Goal: Information Seeking & Learning: Understand process/instructions

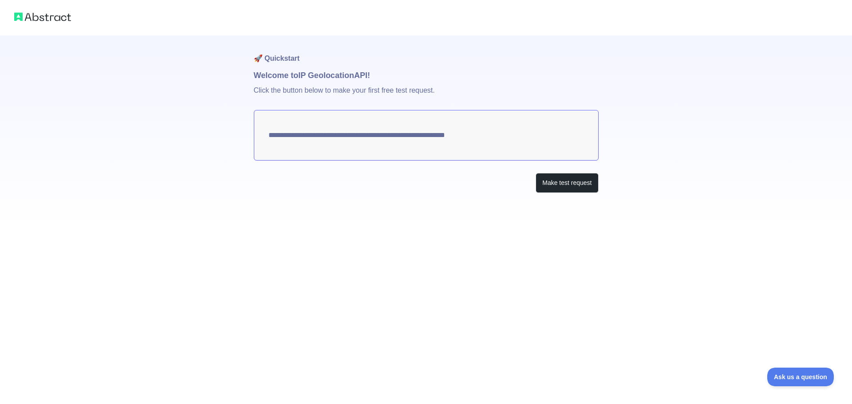
drag, startPoint x: 499, startPoint y: 131, endPoint x: 304, endPoint y: 131, distance: 195.2
click at [304, 131] on textarea "**********" at bounding box center [426, 135] width 345 height 51
click at [289, 133] on textarea "**********" at bounding box center [426, 135] width 345 height 51
click at [541, 179] on button "Make test request" at bounding box center [567, 183] width 63 height 20
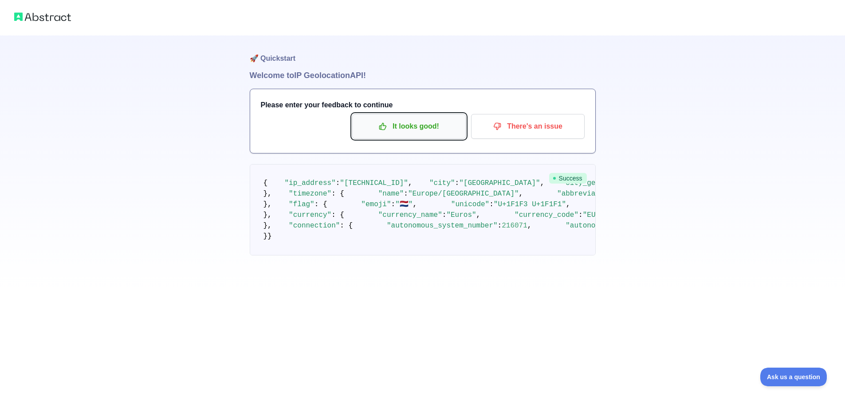
click at [434, 134] on button "It looks good!" at bounding box center [409, 126] width 114 height 25
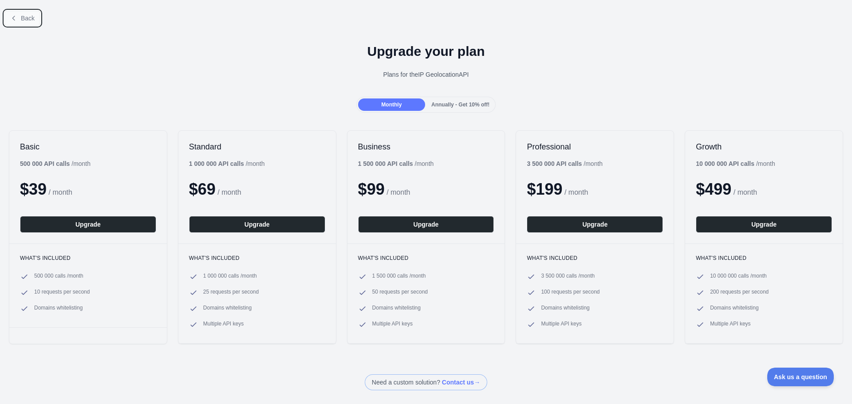
click at [24, 20] on span "Back" at bounding box center [28, 18] width 14 height 7
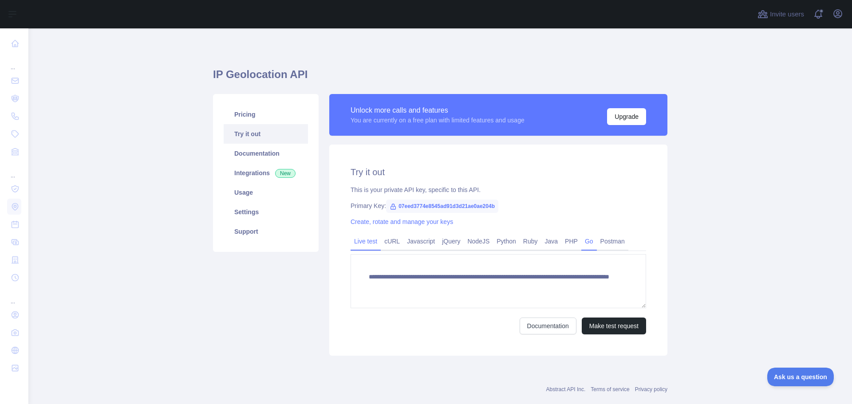
click at [581, 244] on link "Go" at bounding box center [589, 241] width 16 height 14
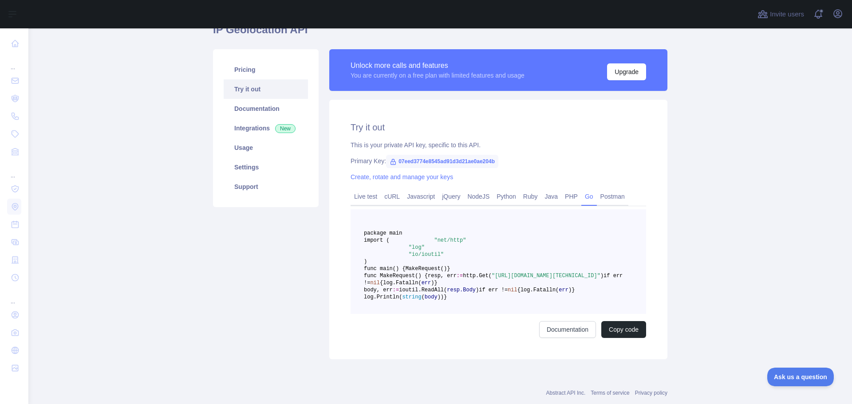
scroll to position [44, 0]
drag, startPoint x: 429, startPoint y: 324, endPoint x: 343, endPoint y: 124, distance: 217.7
click at [343, 124] on div "Try it out This is your private API key, specific to this API. Primary Key: 07e…" at bounding box center [498, 230] width 338 height 260
copy div "Try it out This is your private API key, specific to this API. Primary Key: 07e…"
click at [729, 228] on main "IP Geolocation API Pricing Try it out Documentation Integrations New Usage Sett…" at bounding box center [440, 216] width 824 height 376
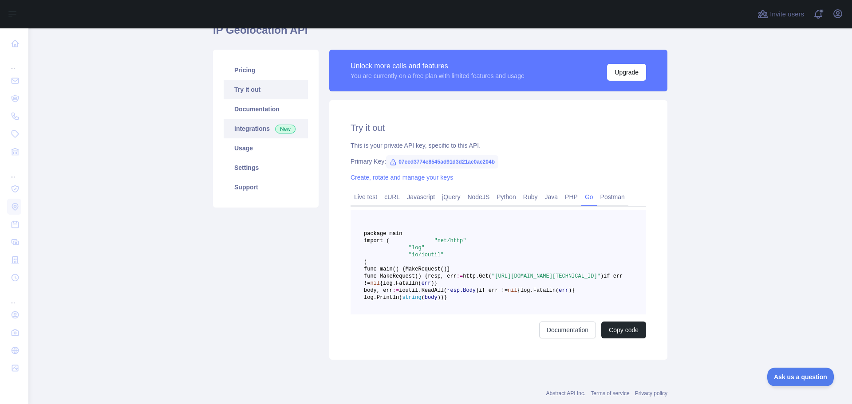
click at [242, 128] on link "Integrations New" at bounding box center [266, 129] width 84 height 20
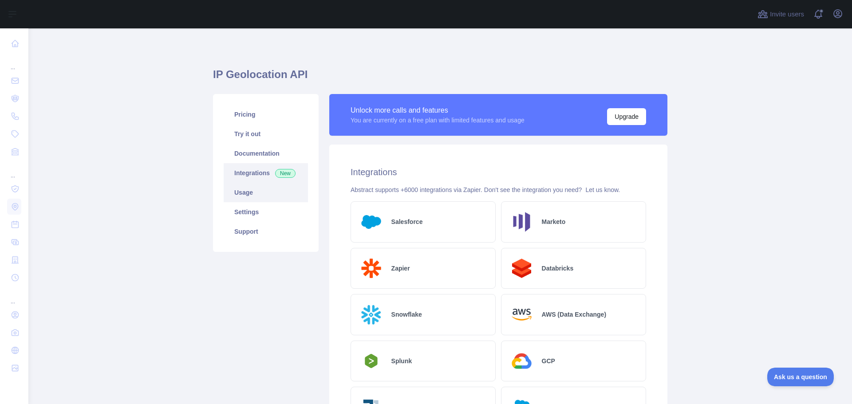
click at [251, 193] on link "Usage" at bounding box center [266, 193] width 84 height 20
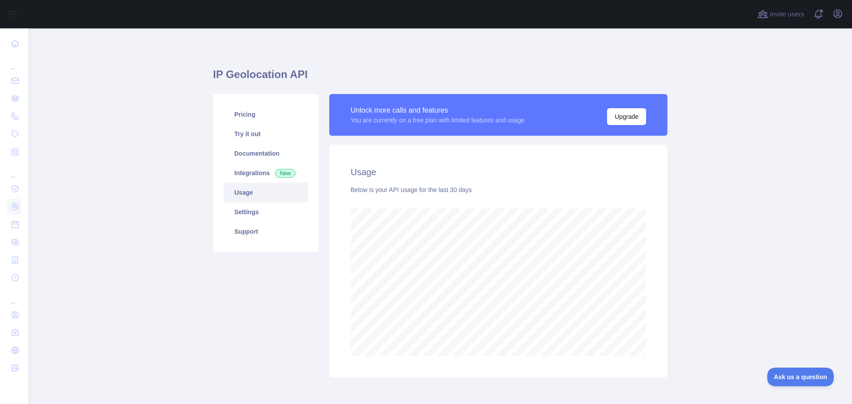
scroll to position [376, 817]
click at [265, 216] on link "Settings" at bounding box center [266, 212] width 84 height 20
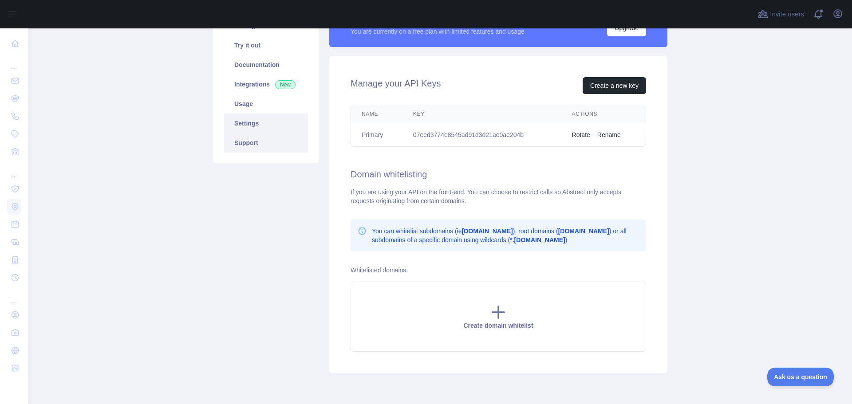
click at [266, 149] on link "Support" at bounding box center [266, 143] width 84 height 20
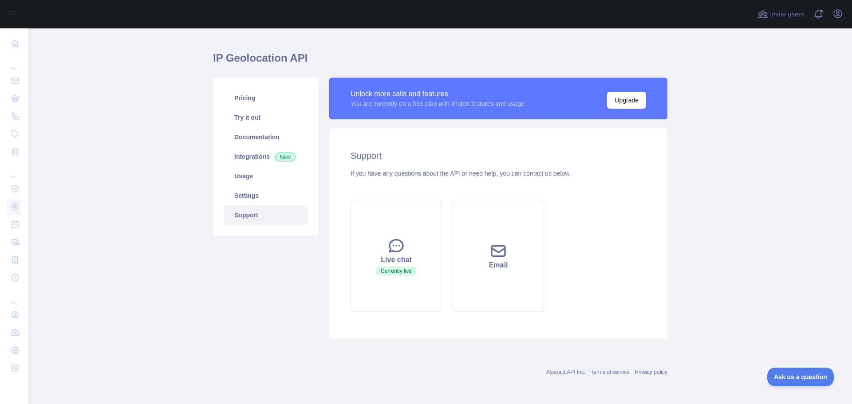
scroll to position [16, 0]
click at [266, 132] on link "Documentation" at bounding box center [266, 137] width 84 height 20
click at [256, 142] on link "Documentation" at bounding box center [266, 137] width 84 height 20
click at [266, 115] on link "Try it out" at bounding box center [266, 118] width 84 height 20
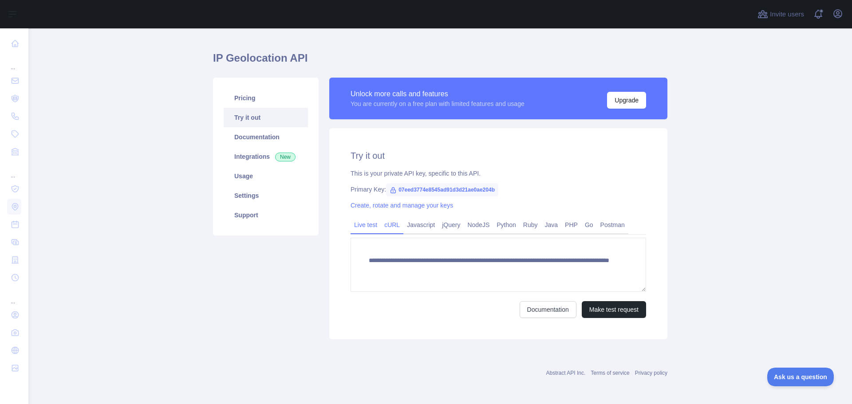
click at [392, 223] on link "cURL" at bounding box center [392, 225] width 23 height 14
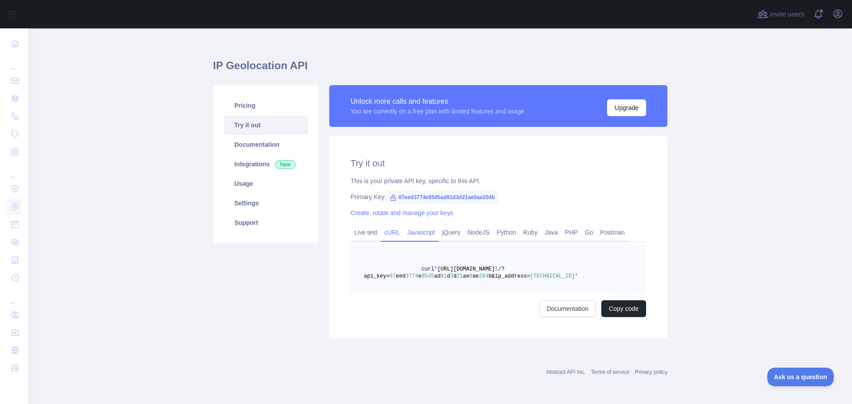
click at [411, 229] on link "Javascript" at bounding box center [420, 232] width 35 height 14
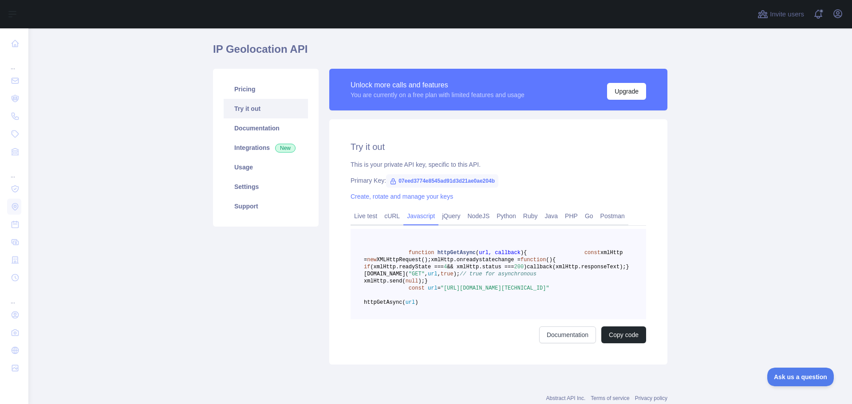
scroll to position [53, 0]
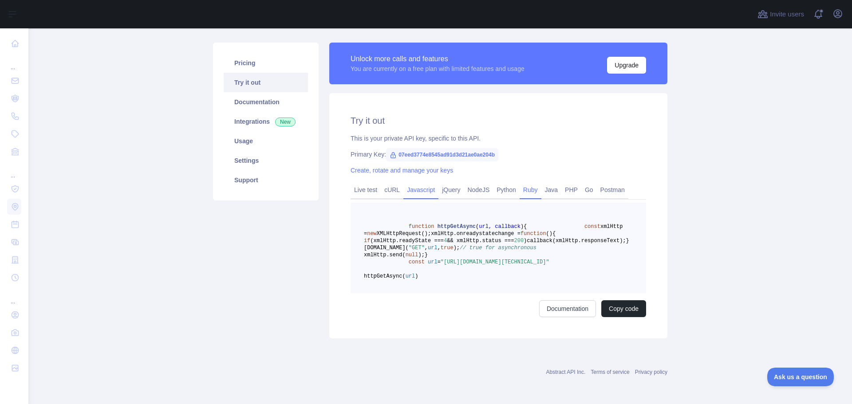
click at [532, 184] on link "Ruby" at bounding box center [531, 190] width 22 height 14
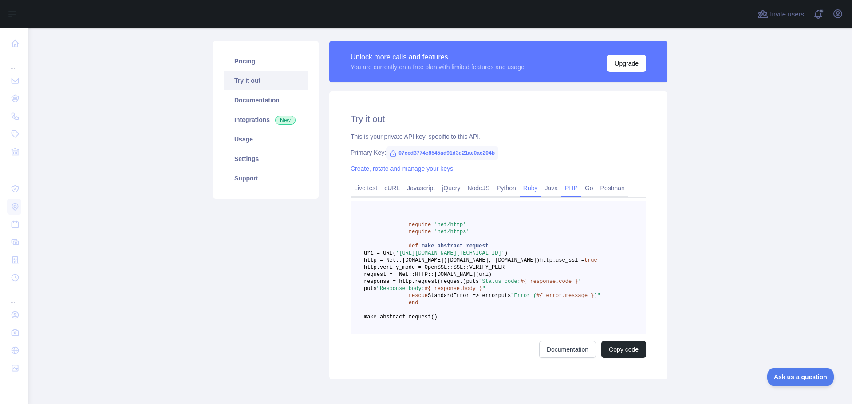
click at [562, 190] on link "PHP" at bounding box center [571, 188] width 20 height 14
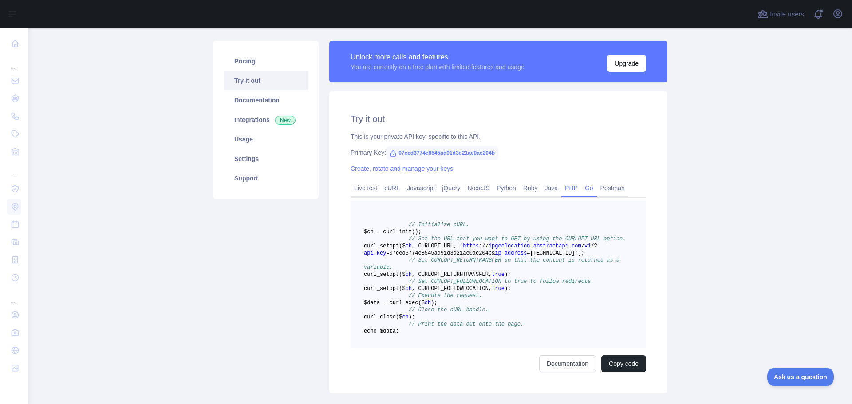
click at [583, 189] on link "Go" at bounding box center [589, 188] width 16 height 14
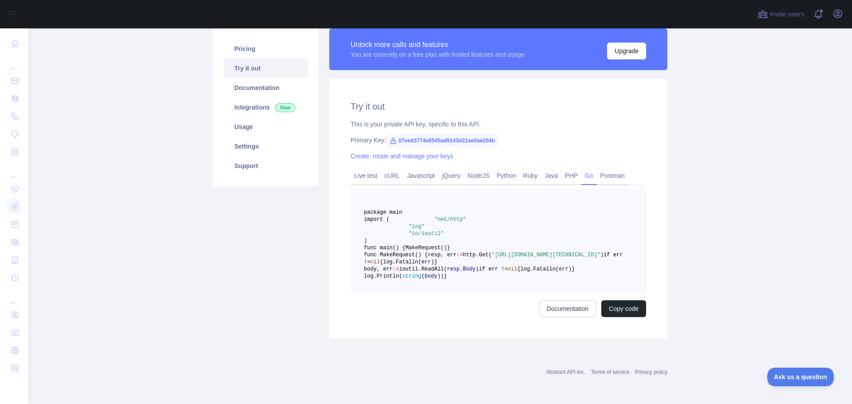
scroll to position [179, 0]
click at [574, 308] on link "Documentation" at bounding box center [567, 308] width 57 height 17
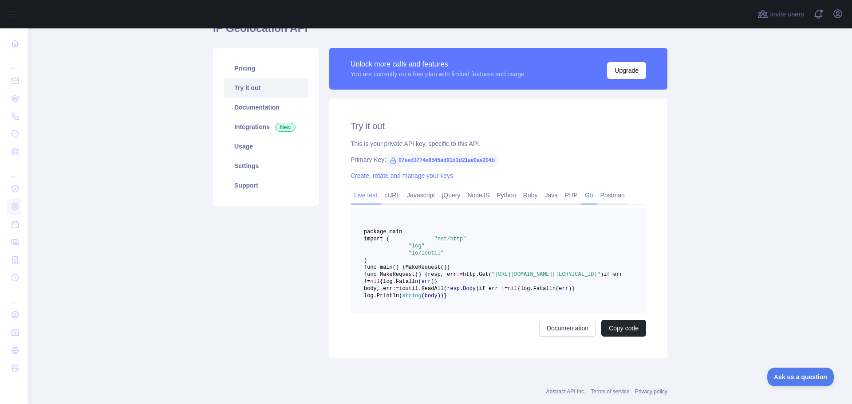
click at [368, 191] on link "Live test" at bounding box center [366, 195] width 30 height 14
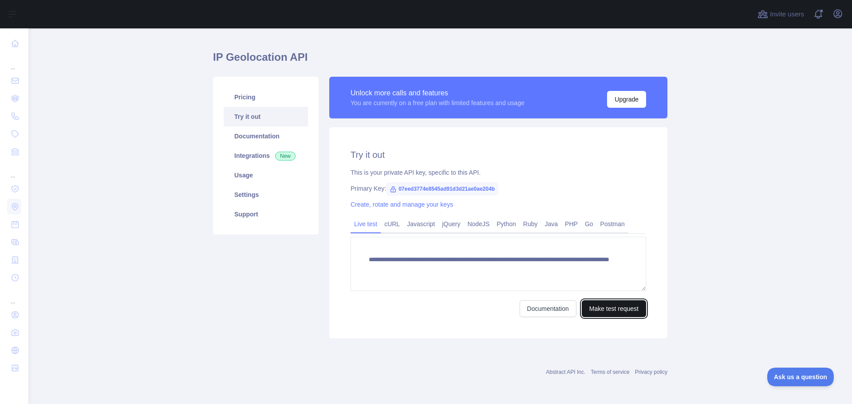
click at [601, 315] on button "Make test request" at bounding box center [614, 308] width 64 height 17
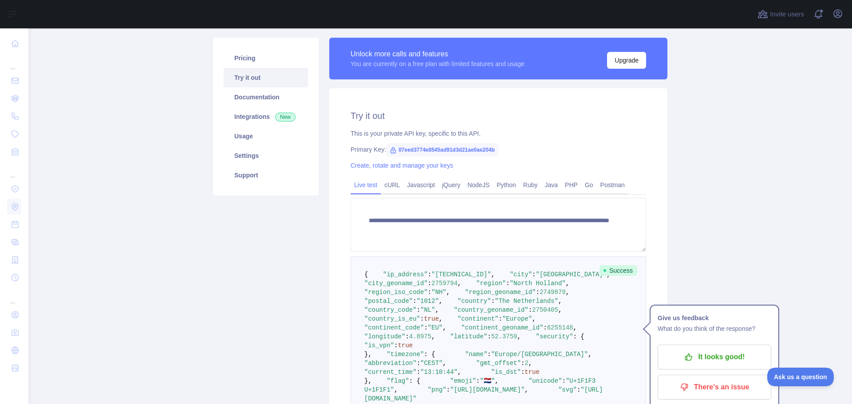
scroll to position [62, 0]
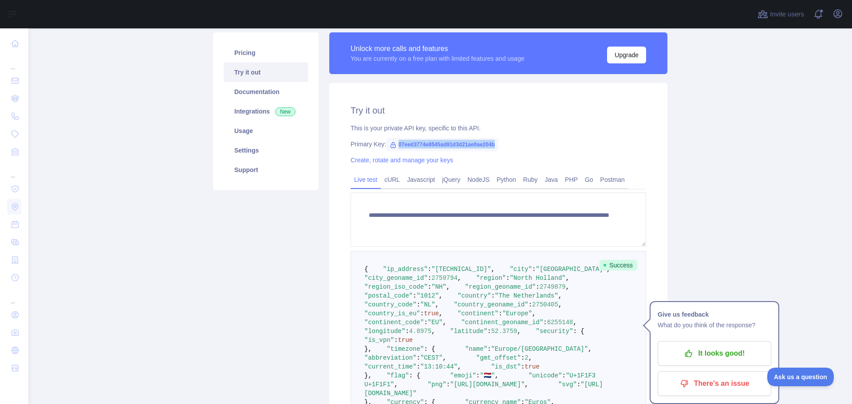
drag, startPoint x: 491, startPoint y: 146, endPoint x: 387, endPoint y: 143, distance: 104.3
click at [387, 143] on span "07eed3774e8545ad91d3d21ae0ae204b" at bounding box center [442, 144] width 112 height 13
copy span "07eed3774e8545ad91d3d21ae0ae204b"
click at [561, 181] on link "PHP" at bounding box center [571, 180] width 20 height 14
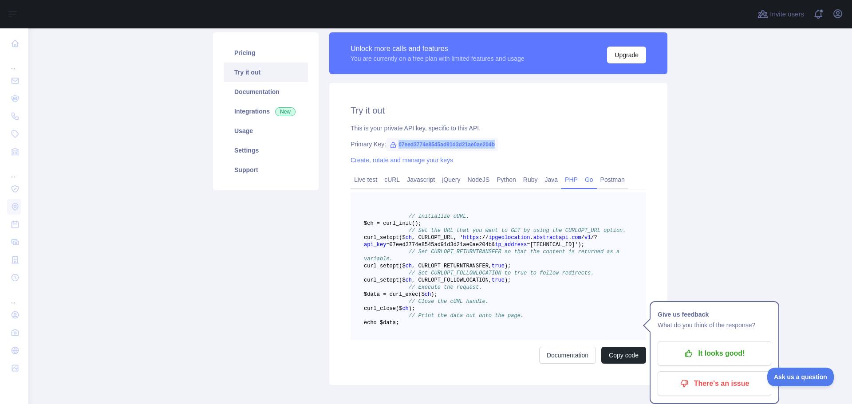
click at [581, 182] on link "Go" at bounding box center [589, 180] width 16 height 14
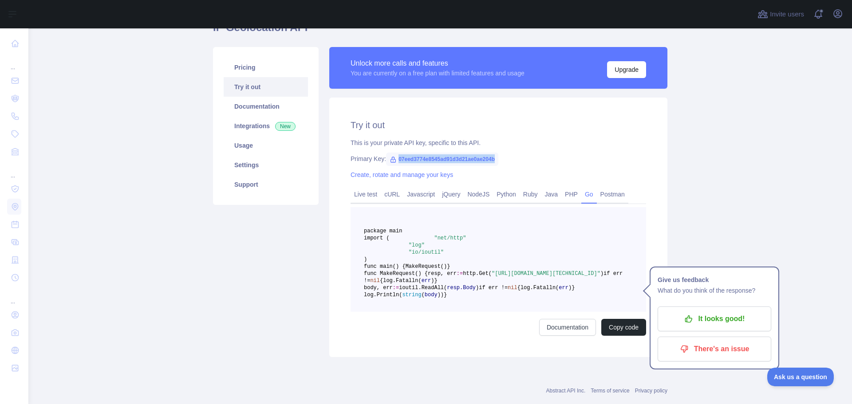
scroll to position [0, 0]
